Goal: Task Accomplishment & Management: Use online tool/utility

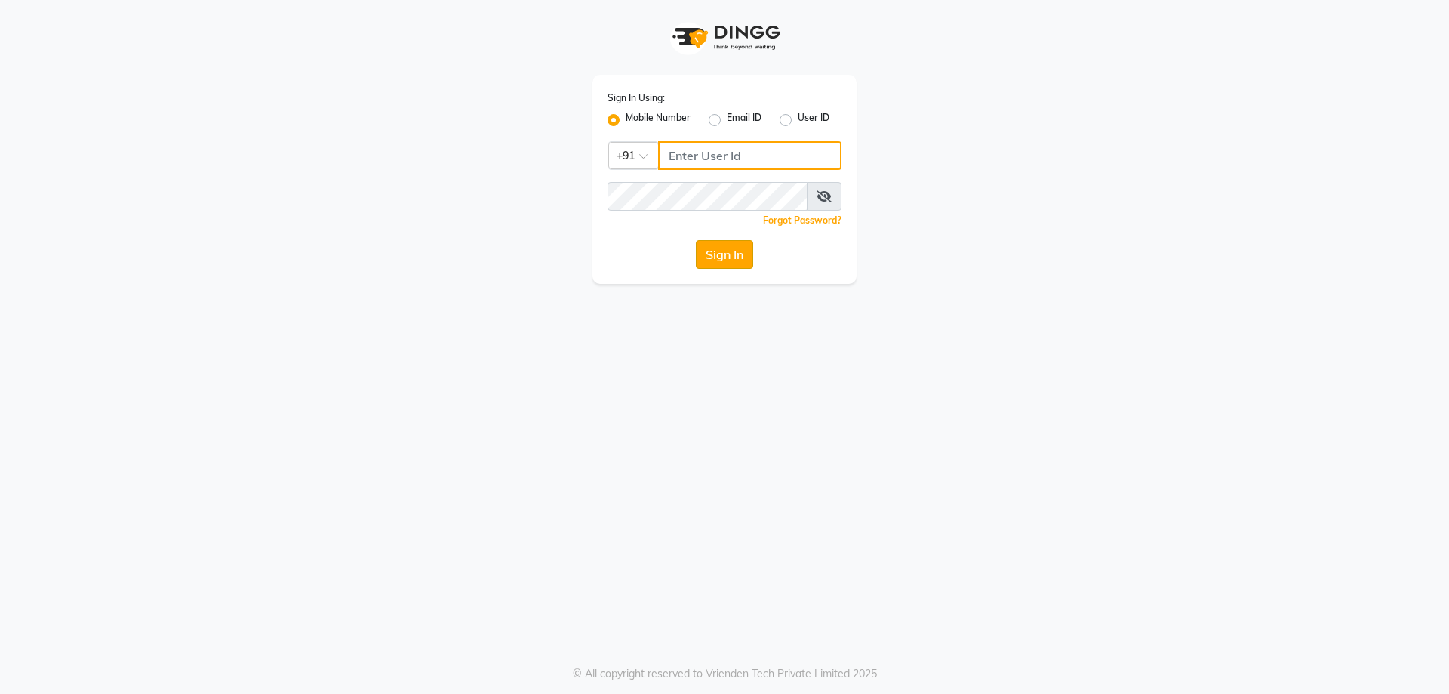
type input "9878353001"
click at [700, 246] on button "Sign In" at bounding box center [724, 254] width 57 height 29
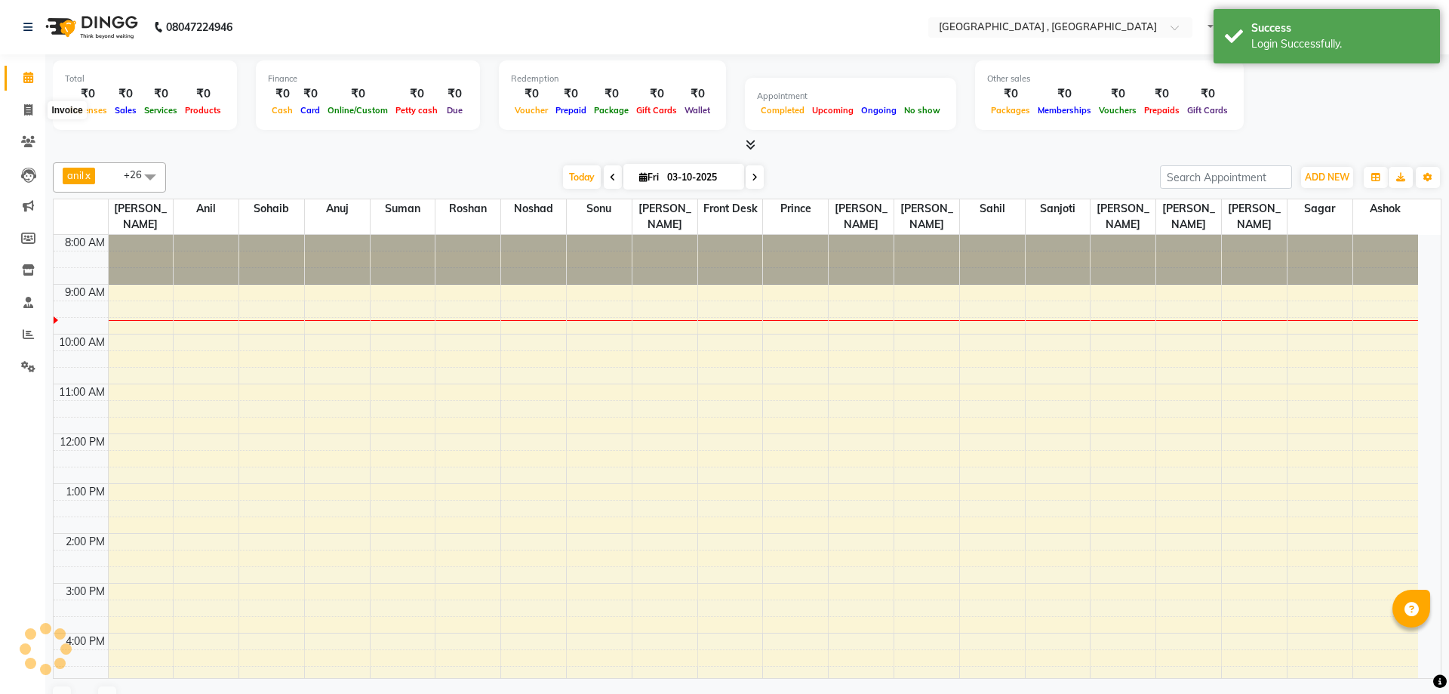
click at [23, 115] on span at bounding box center [28, 110] width 26 height 17
select select "service"
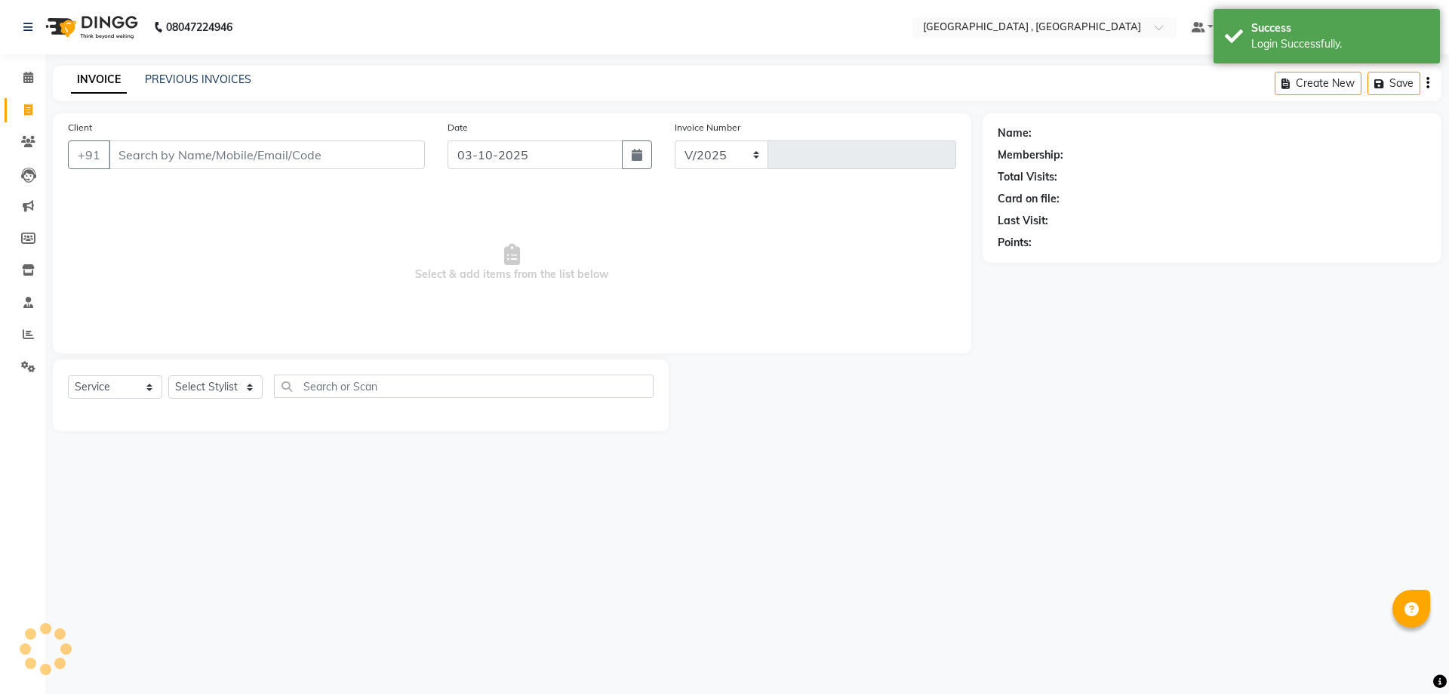
select select "5111"
type input "2209"
click at [241, 80] on link "PREVIOUS INVOICES" at bounding box center [198, 79] width 106 height 14
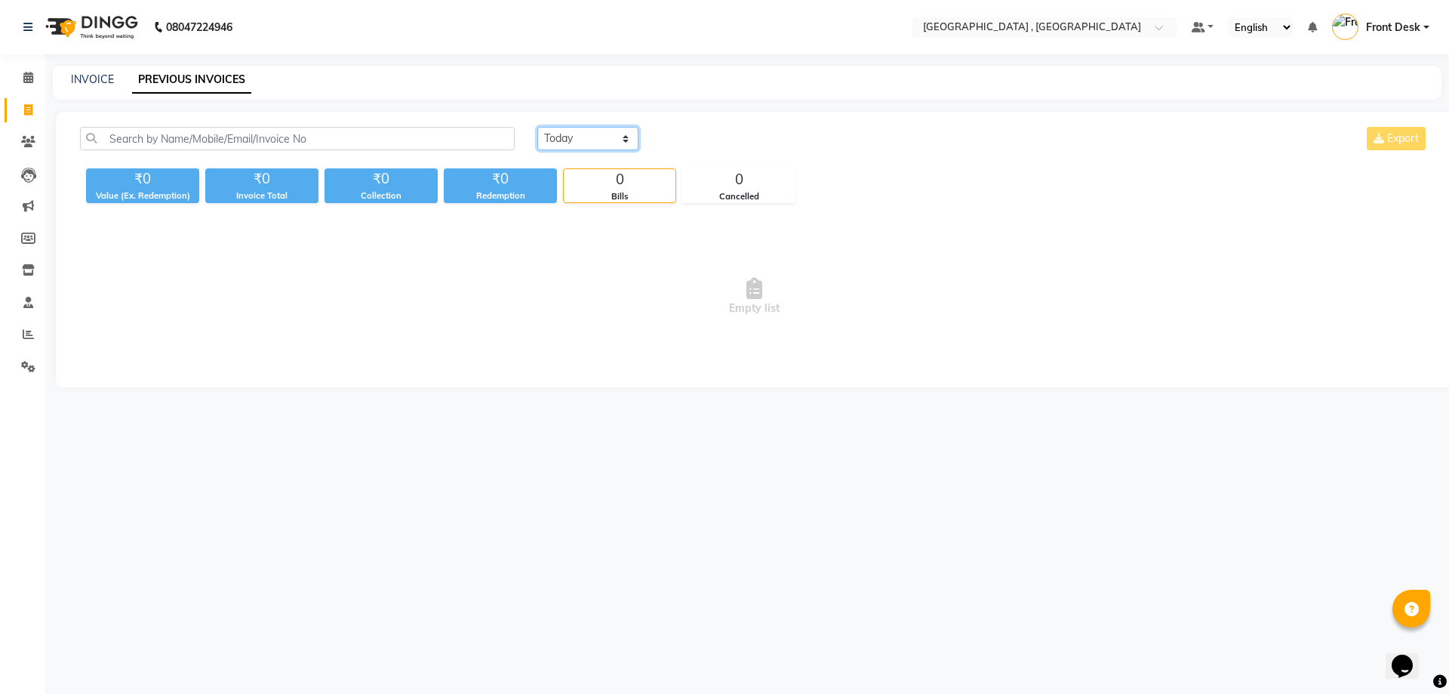
click at [567, 137] on select "Today Yesterday Custom Range" at bounding box center [587, 138] width 101 height 23
select select "yesterday"
click at [537, 127] on select "Today Yesterday Custom Range" at bounding box center [587, 138] width 101 height 23
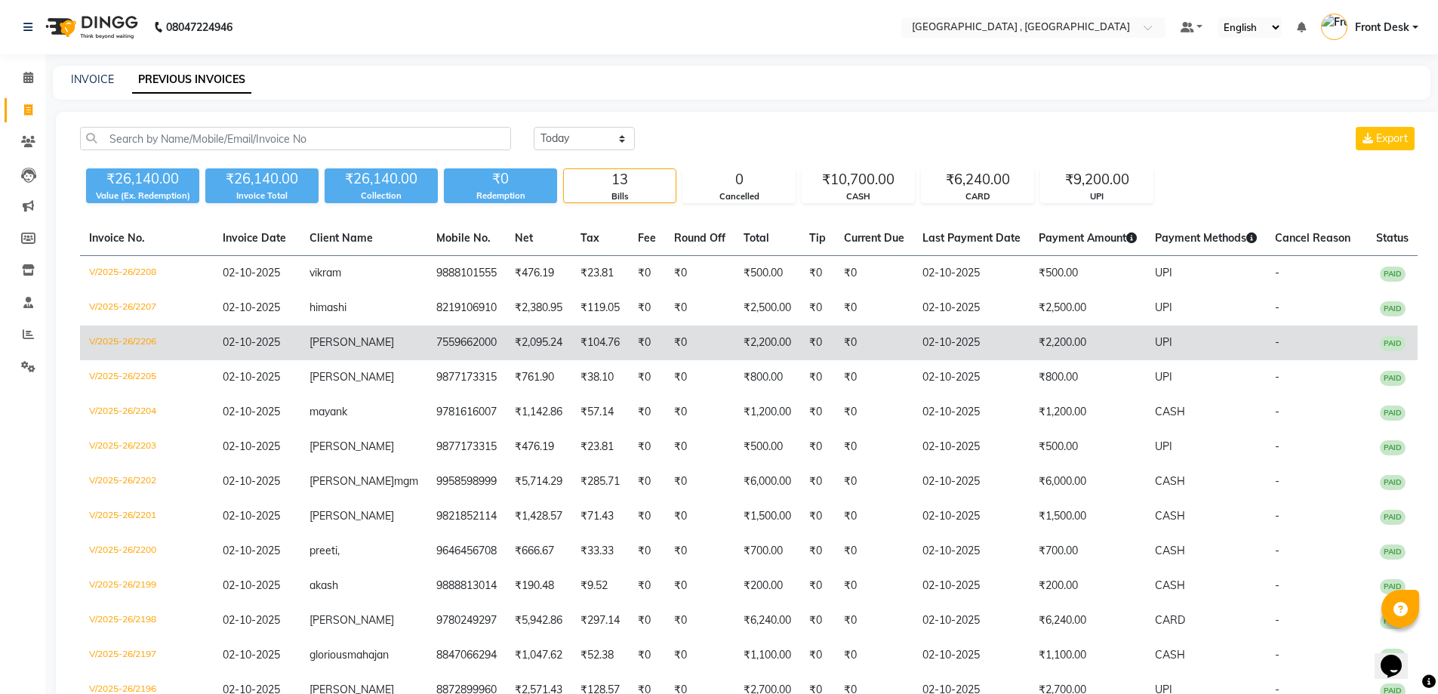
click at [315, 328] on td "parul" at bounding box center [363, 342] width 127 height 35
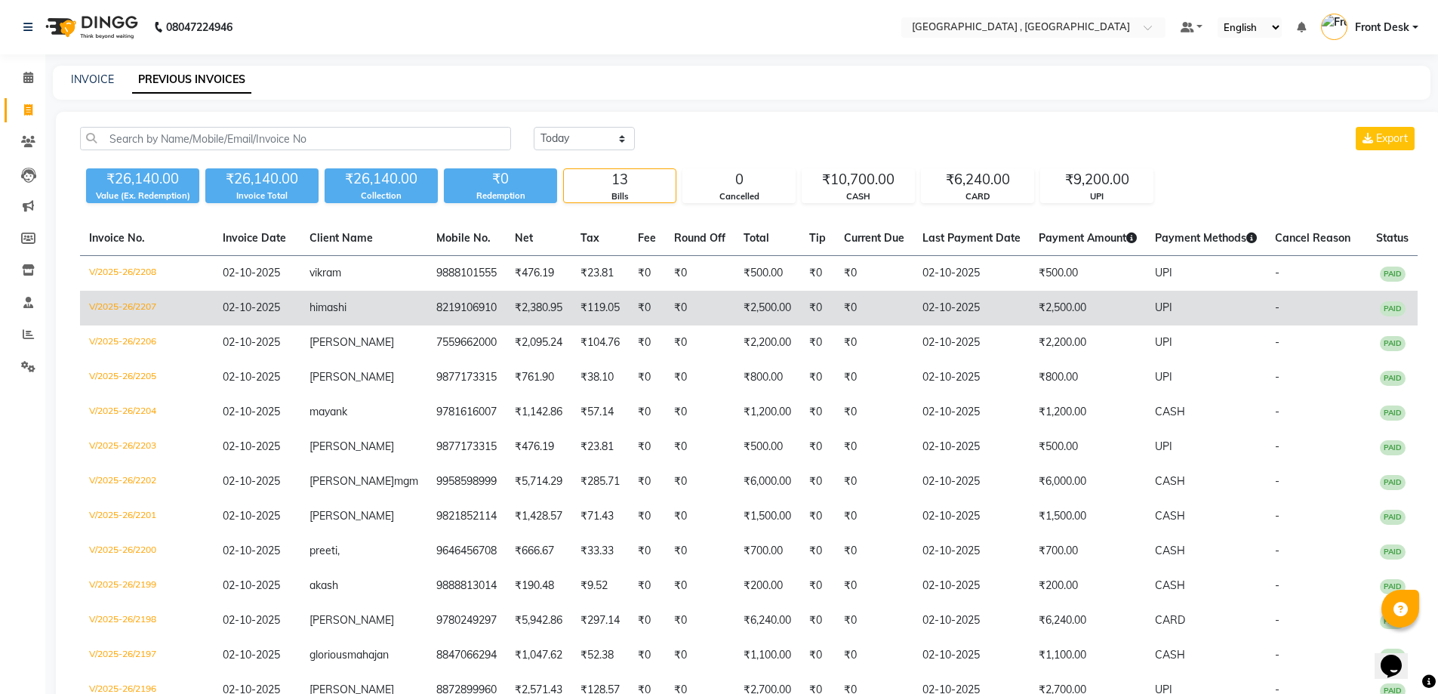
click at [506, 297] on td "₹2,380.95" at bounding box center [539, 308] width 66 height 35
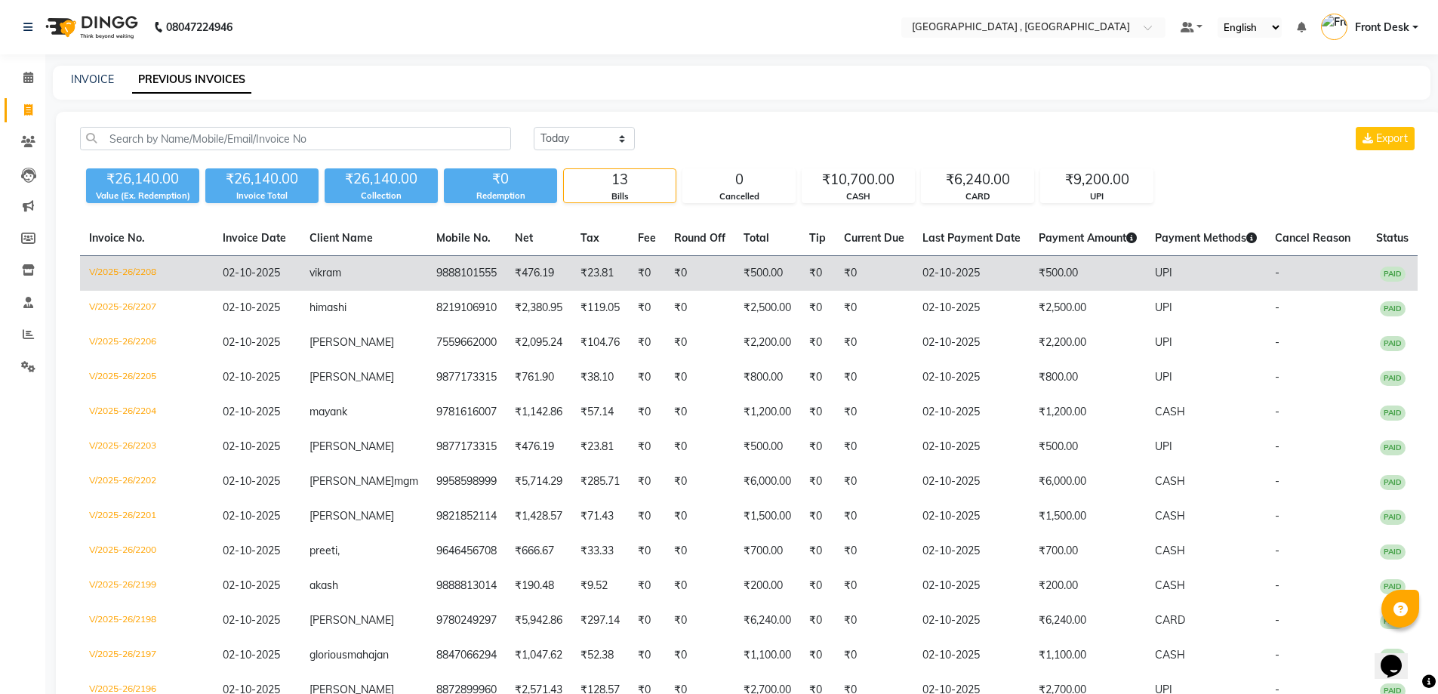
click at [454, 284] on td "9888101555" at bounding box center [466, 273] width 78 height 35
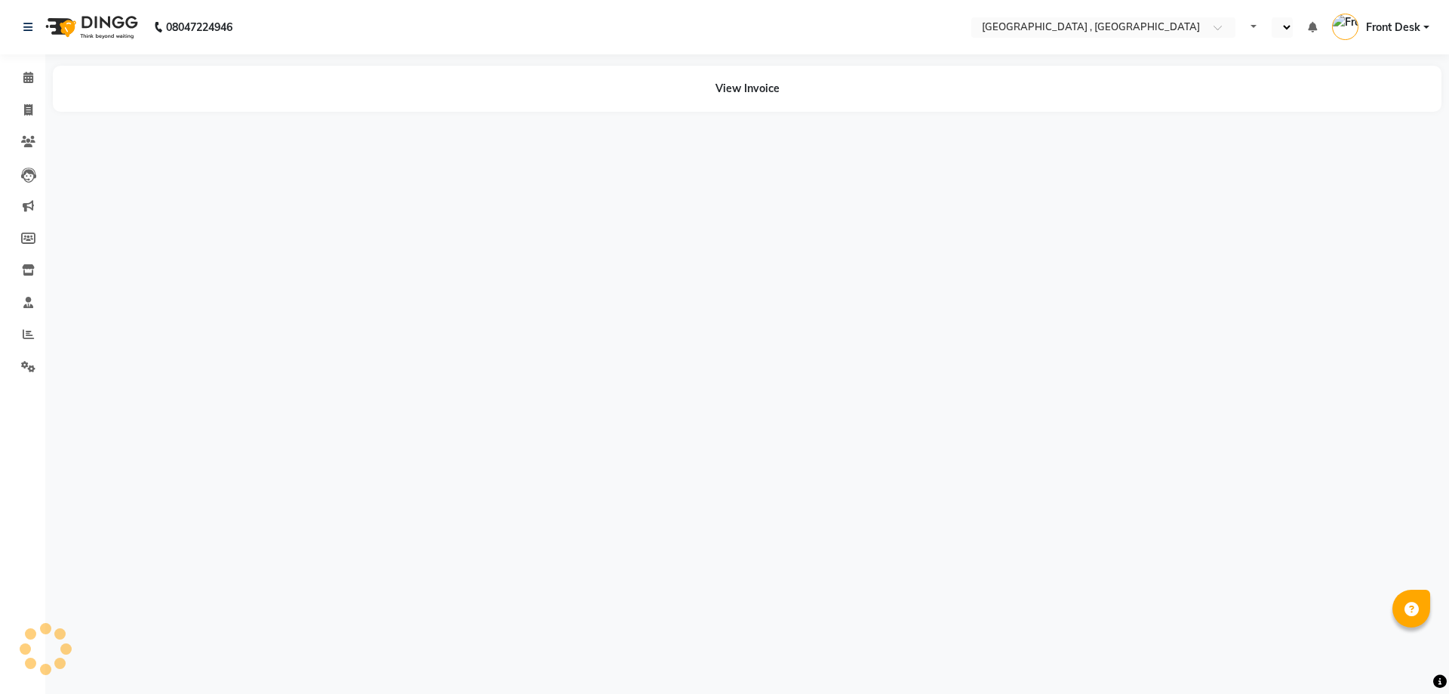
select select "en"
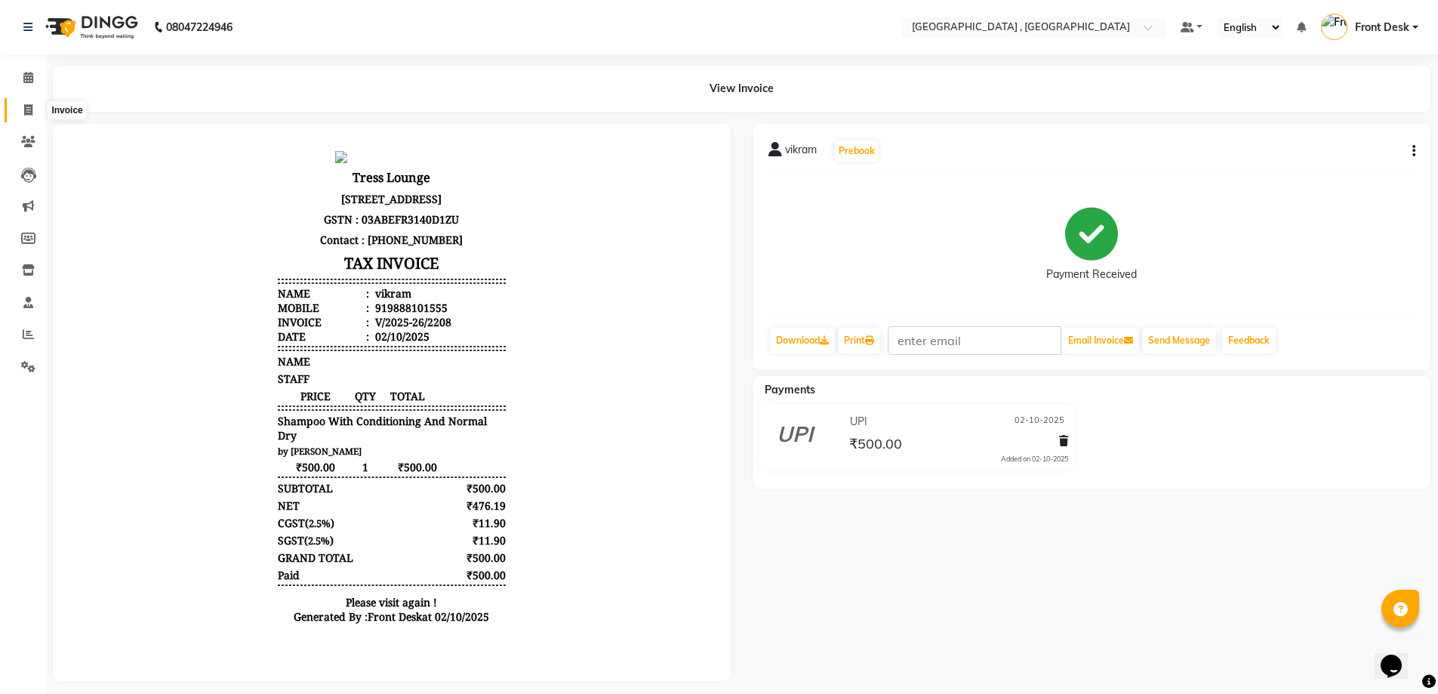
click at [36, 103] on span at bounding box center [28, 110] width 26 height 17
select select "5111"
select select "service"
